Goal: Transaction & Acquisition: Subscribe to service/newsletter

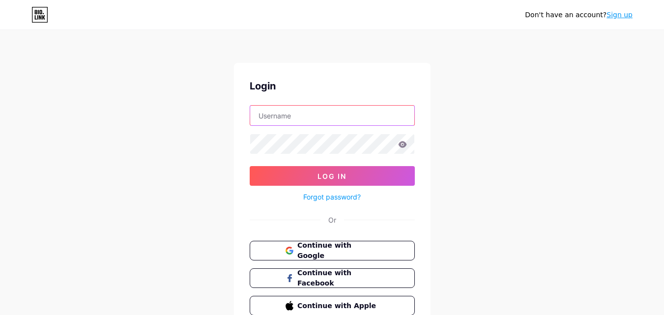
click at [317, 121] on input "text" at bounding box center [332, 116] width 164 height 20
type input "[EMAIL_ADDRESS][DOMAIN_NAME]"
click at [311, 247] on span "Continue with Google" at bounding box center [338, 250] width 82 height 21
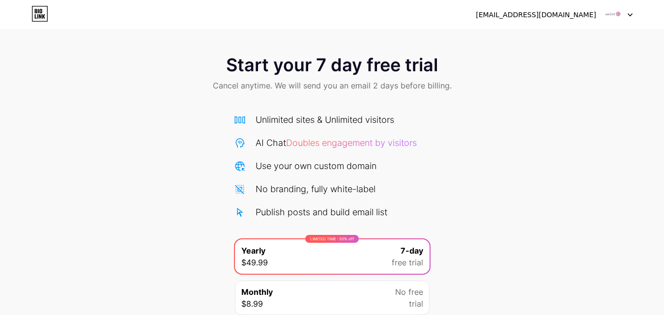
click at [626, 13] on div at bounding box center [618, 15] width 29 height 18
click at [440, 128] on div "Start your 7 day free trial Cancel anytime. We will send you an email 2 days be…" at bounding box center [332, 200] width 664 height 311
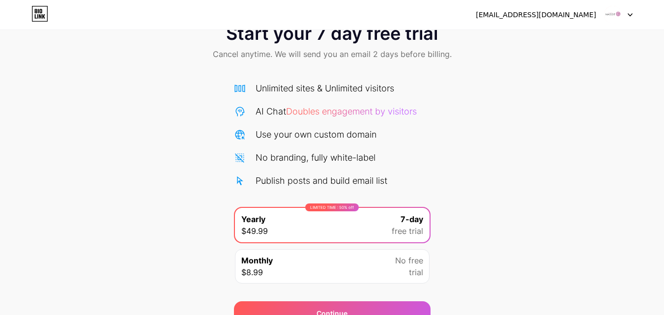
scroll to position [49, 0]
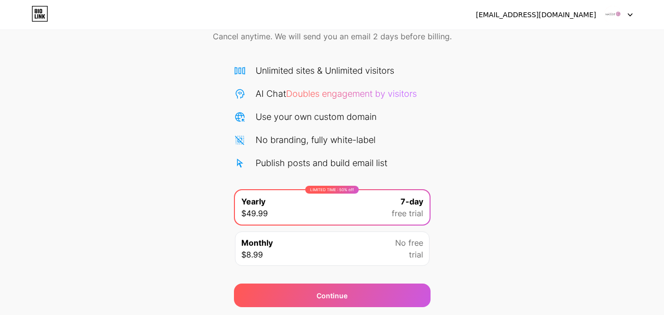
click at [337, 252] on div "Monthly $8.99 No free trial" at bounding box center [332, 248] width 195 height 34
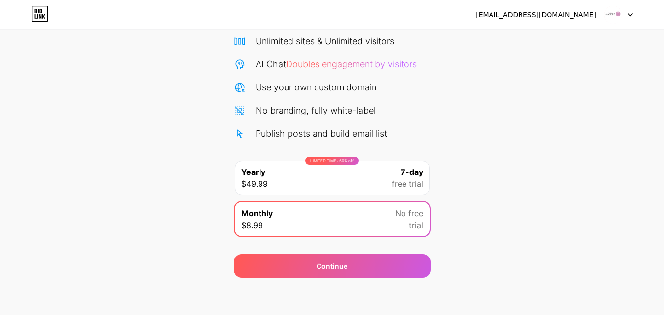
scroll to position [81, 0]
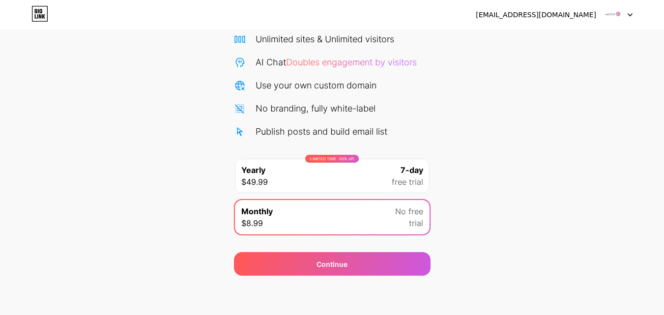
click at [341, 173] on div "LIMITED TIME : 50% off Yearly $49.99 7-day free trial" at bounding box center [332, 176] width 195 height 34
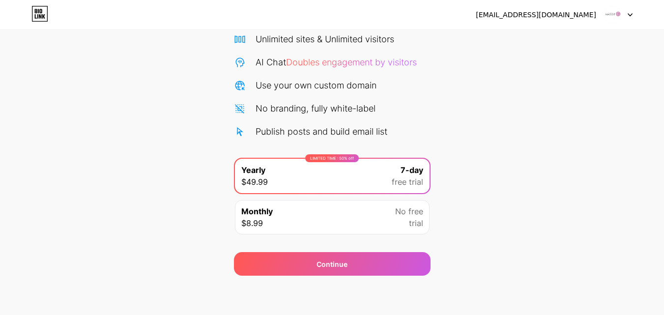
click at [342, 286] on div "maggiegsalon@gmail.com Logout Link Copied Start your 7 day free trial Cancel an…" at bounding box center [332, 117] width 664 height 396
click at [343, 288] on div "maggiegsalon@gmail.com Logout Link Copied Start your 7 day free trial Cancel an…" at bounding box center [332, 117] width 664 height 396
click at [610, 10] on img at bounding box center [613, 14] width 19 height 19
click at [541, 15] on div "[EMAIL_ADDRESS][DOMAIN_NAME]" at bounding box center [536, 15] width 120 height 10
click at [33, 22] on div "maggiegsalon@gmail.com Logout" at bounding box center [332, 15] width 664 height 18
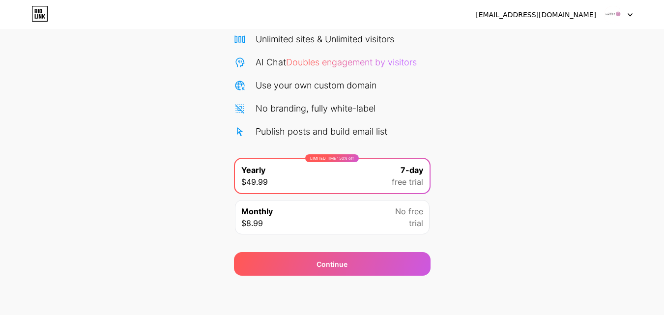
click at [33, 22] on link at bounding box center [39, 15] width 17 height 18
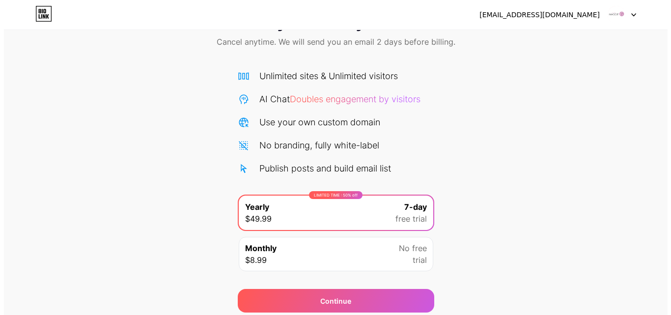
scroll to position [81, 0]
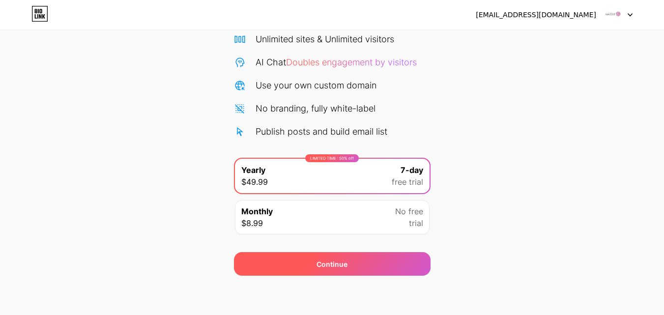
click at [331, 270] on div "Continue" at bounding box center [332, 264] width 197 height 24
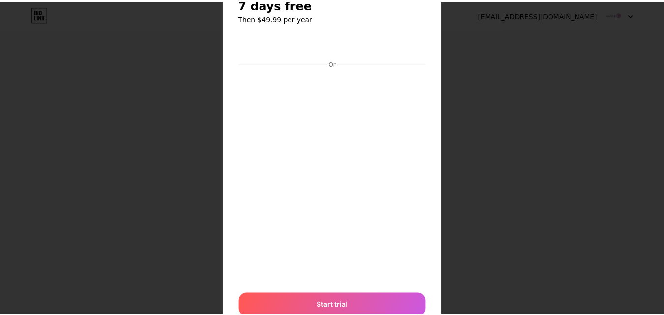
scroll to position [0, 0]
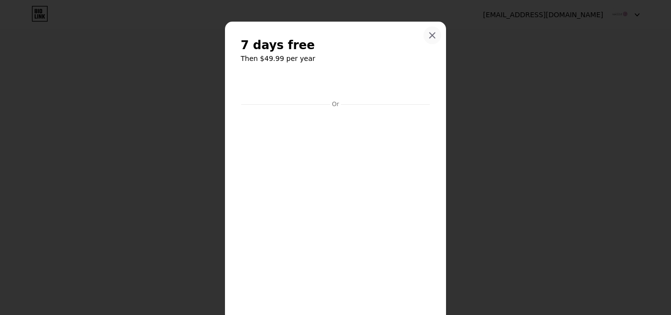
click at [429, 36] on icon at bounding box center [433, 35] width 8 height 8
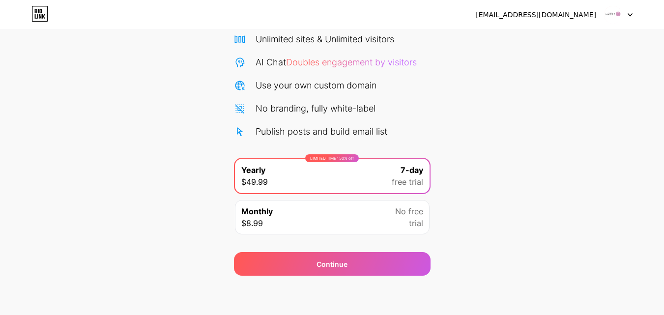
click at [613, 17] on img at bounding box center [613, 14] width 19 height 19
click at [631, 13] on icon at bounding box center [630, 14] width 5 height 3
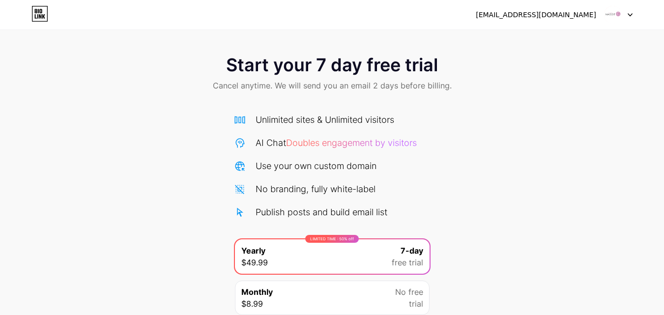
scroll to position [81, 0]
click at [287, 121] on div "Unlimited sites & Unlimited visitors" at bounding box center [325, 119] width 139 height 13
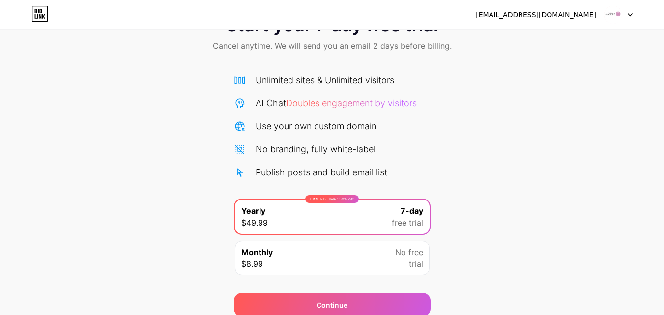
scroll to position [81, 0]
